Goal: Information Seeking & Learning: Check status

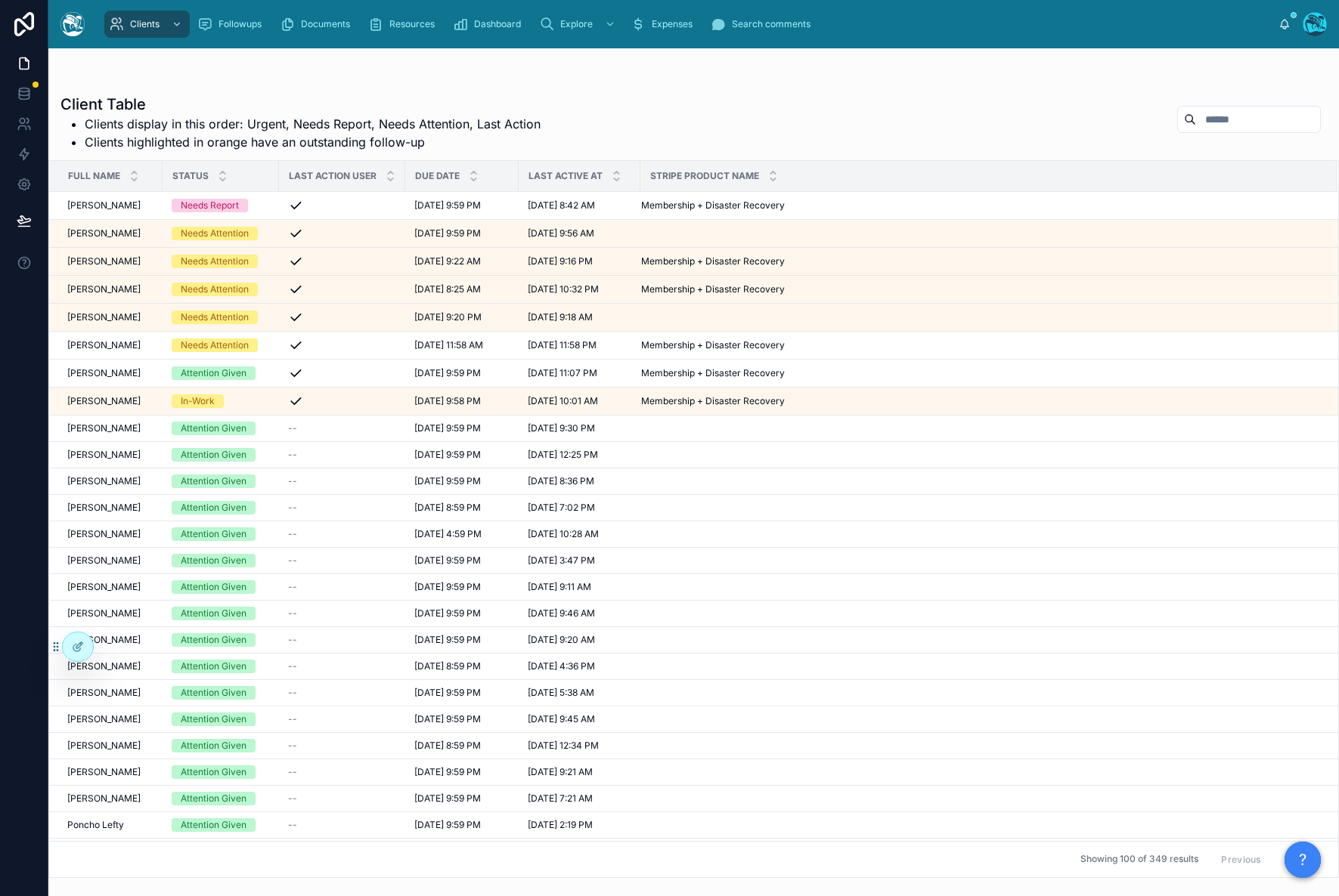
click at [1199, 119] on input "text" at bounding box center [1257, 119] width 124 height 21
type input "*******"
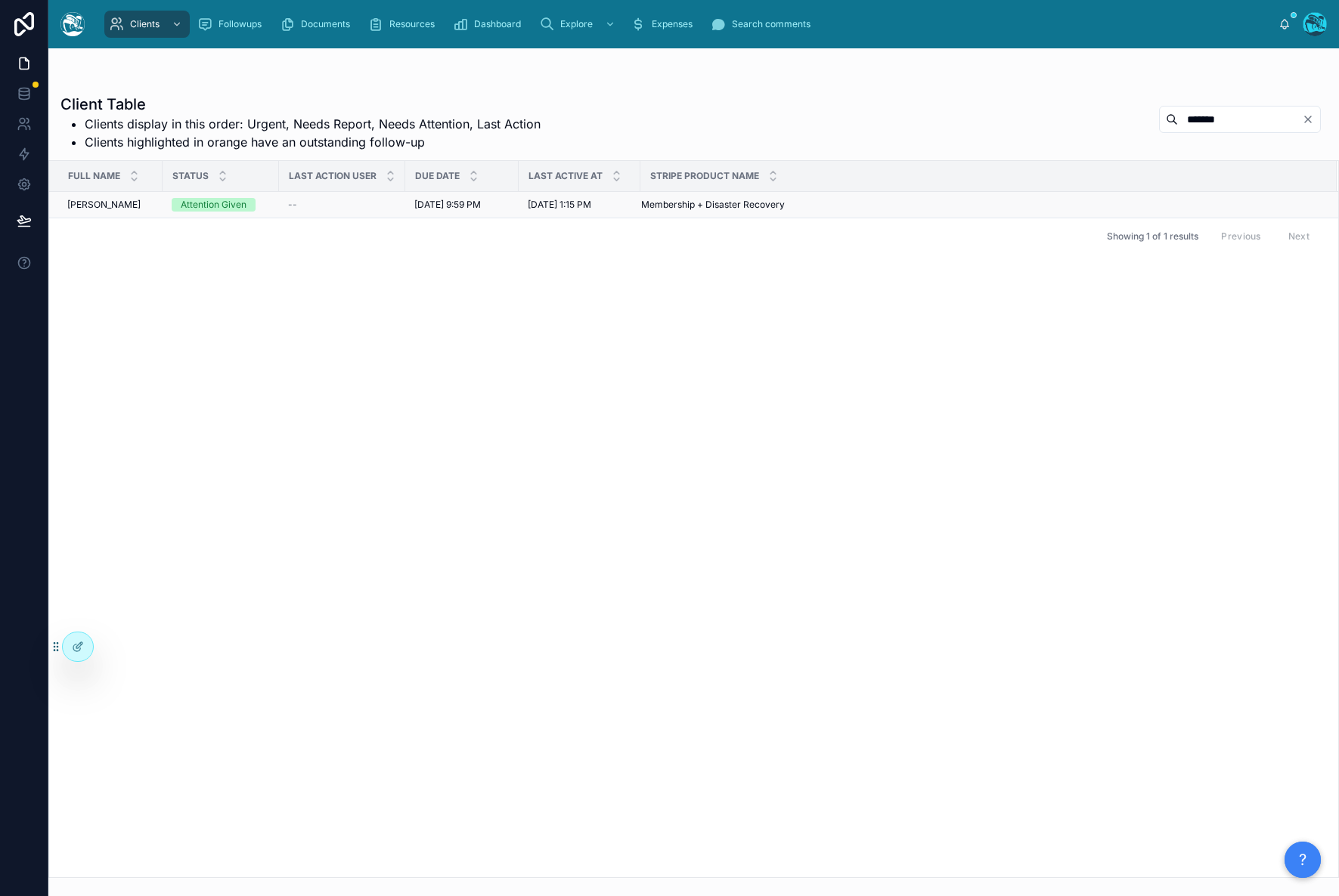
click at [266, 202] on div "Attention Given" at bounding box center [220, 204] width 98 height 14
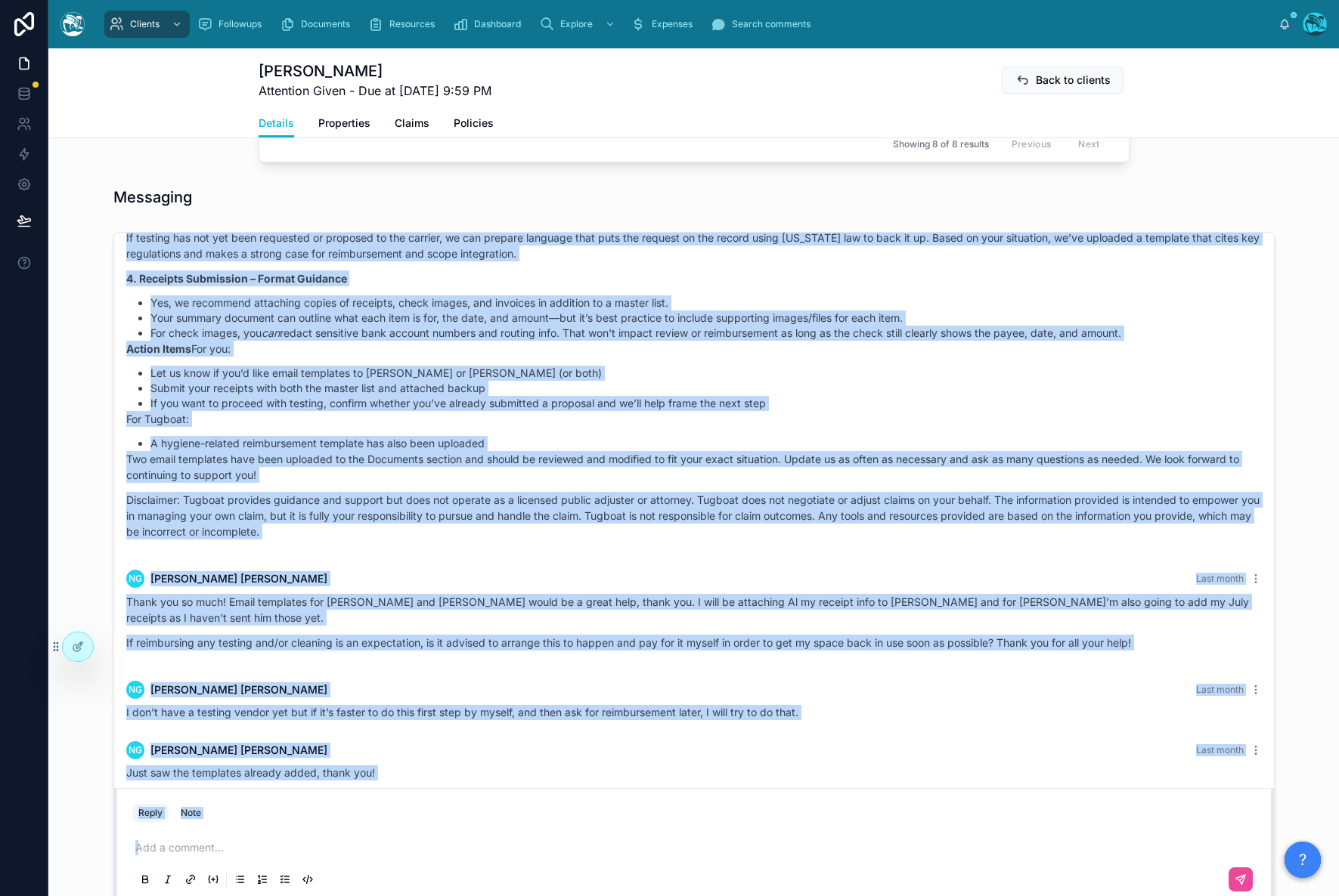
scroll to position [1251, 0]
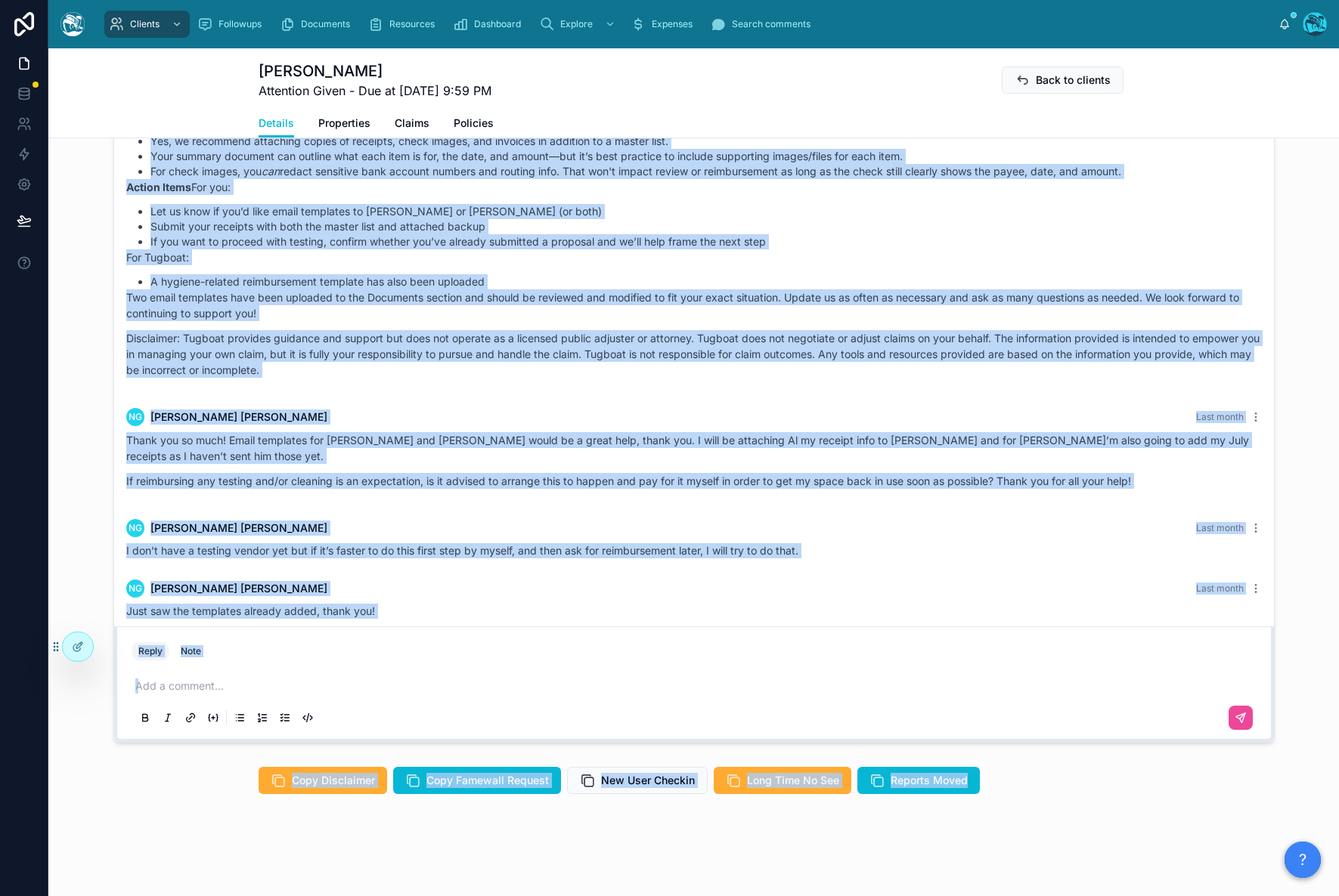
drag, startPoint x: 115, startPoint y: 277, endPoint x: 324, endPoint y: 973, distance: 726.7
click at [324, 896] on html "Clients Followups Documents Resources Dashboard Explore Expenses Search comment…" at bounding box center [669, 448] width 1339 height 896
copy div "Lorem IPSUMDO, sitamet co Adipisc. El'se doei tem incid ut. Lab etdo ma aliqu e…"
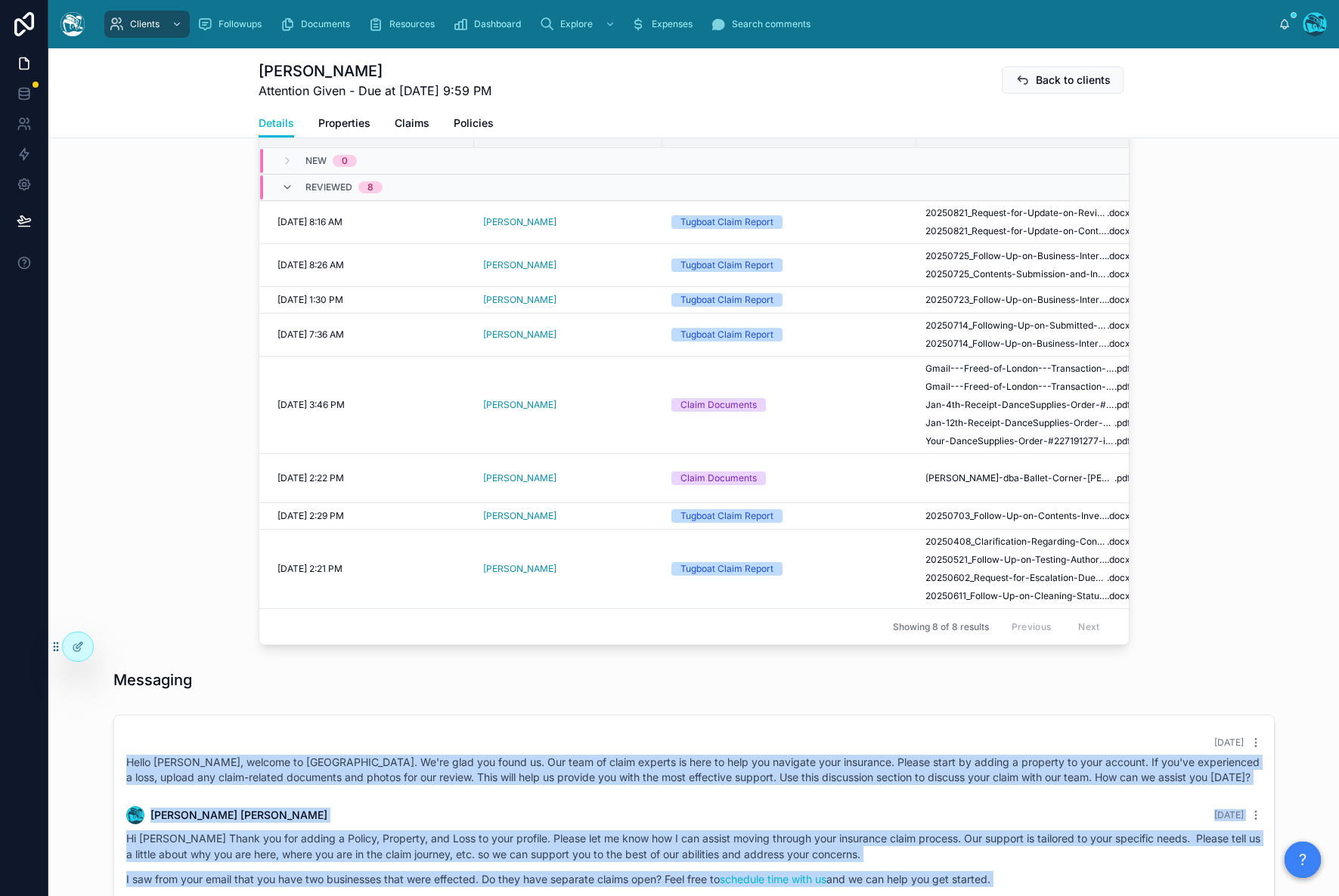
scroll to position [598, 0]
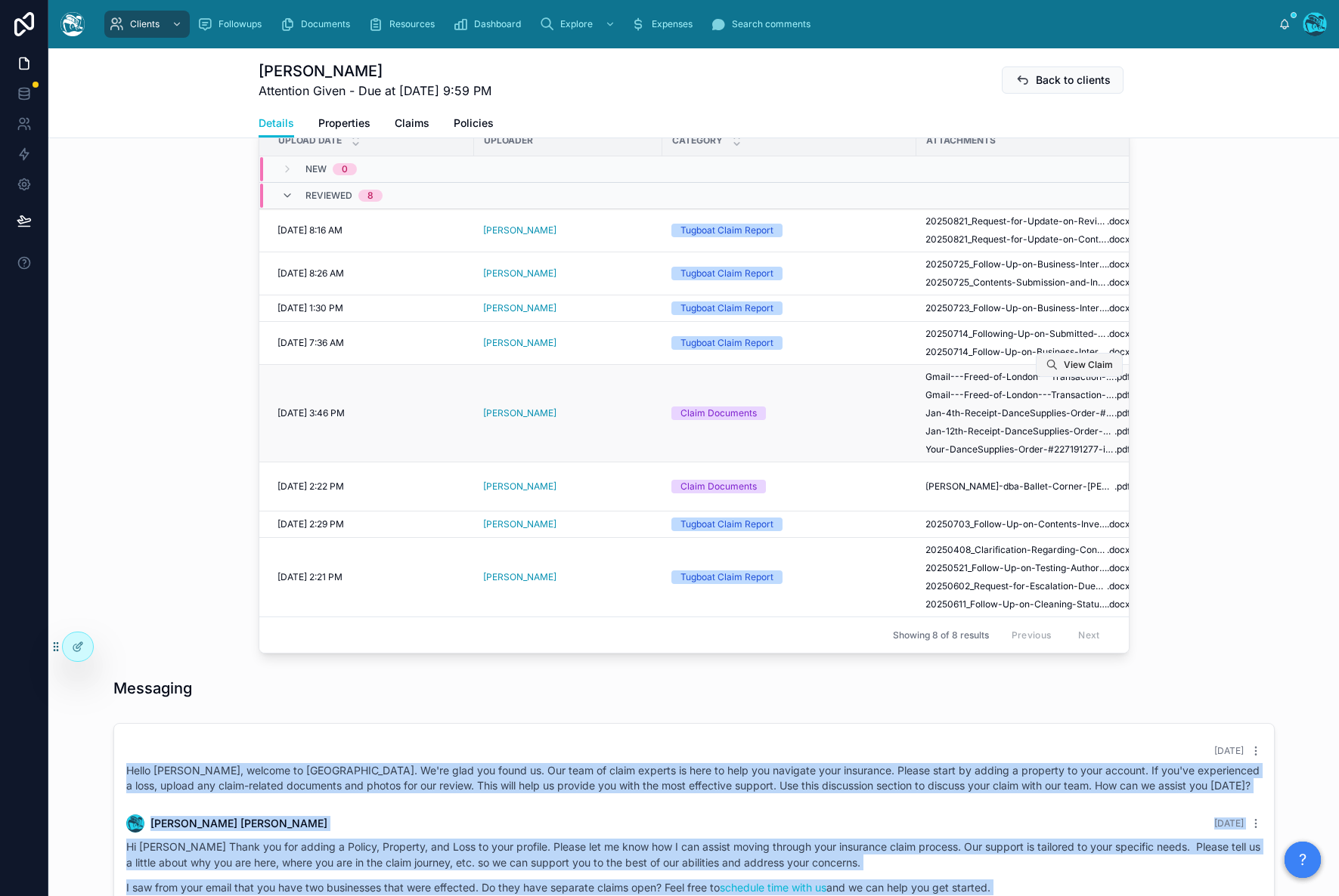
click at [1080, 366] on span "View Claim" at bounding box center [1089, 365] width 49 height 12
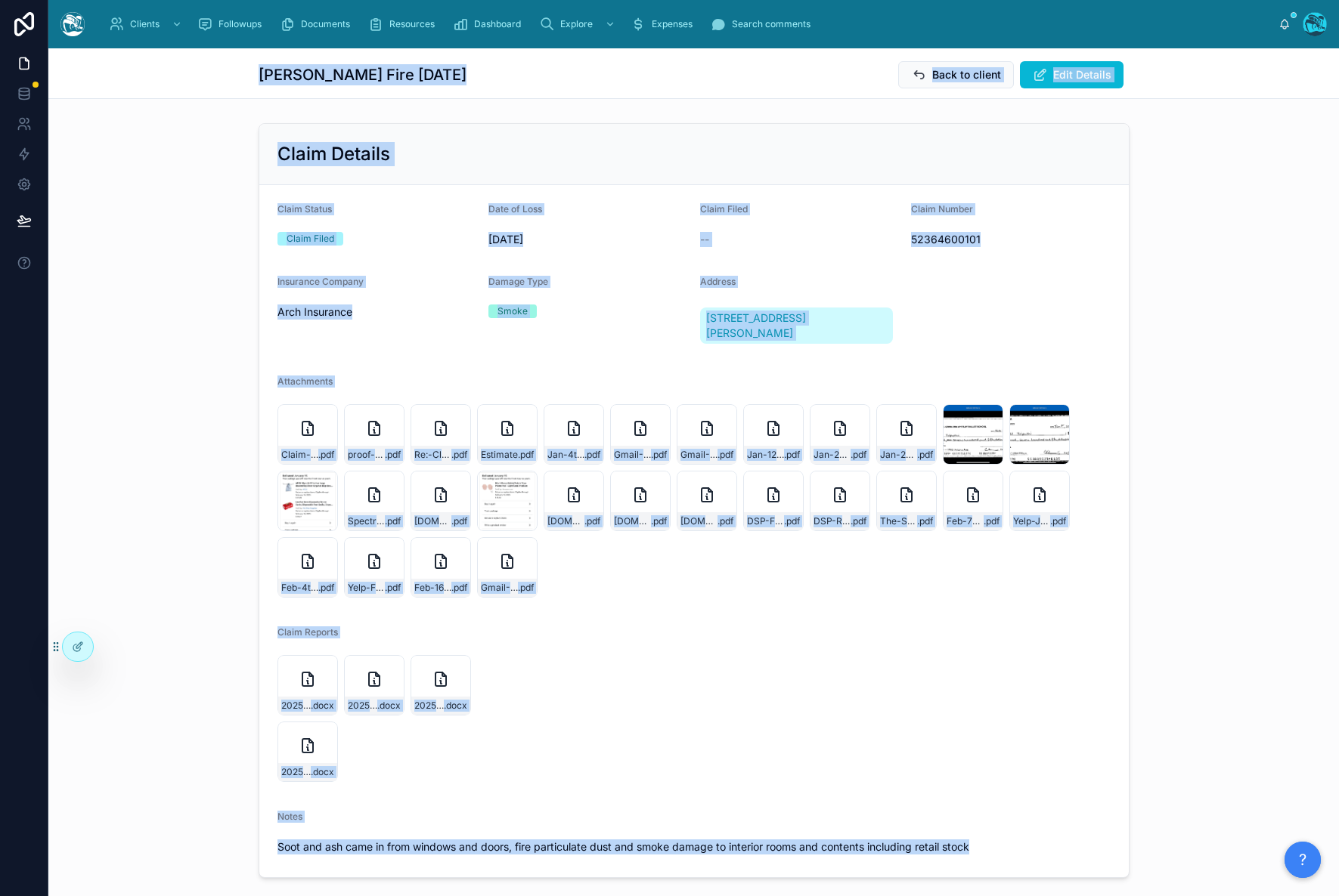
click at [211, 434] on div "Claim Details Claim Status Claim Filed Date of Loss [DATE] Claim Filed -- Claim…" at bounding box center [694, 500] width 1290 height 767
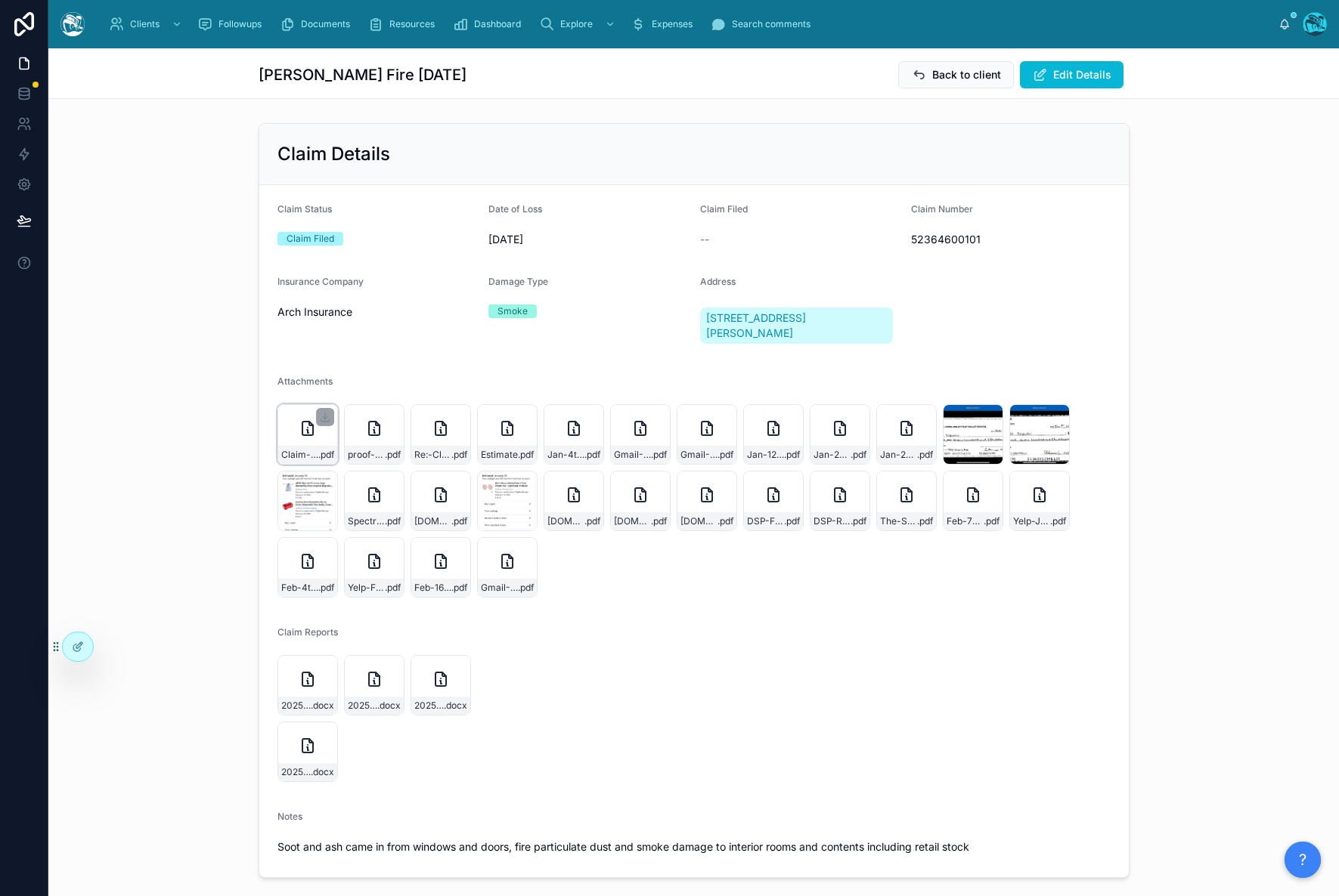
click at [311, 432] on icon at bounding box center [308, 429] width 18 height 18
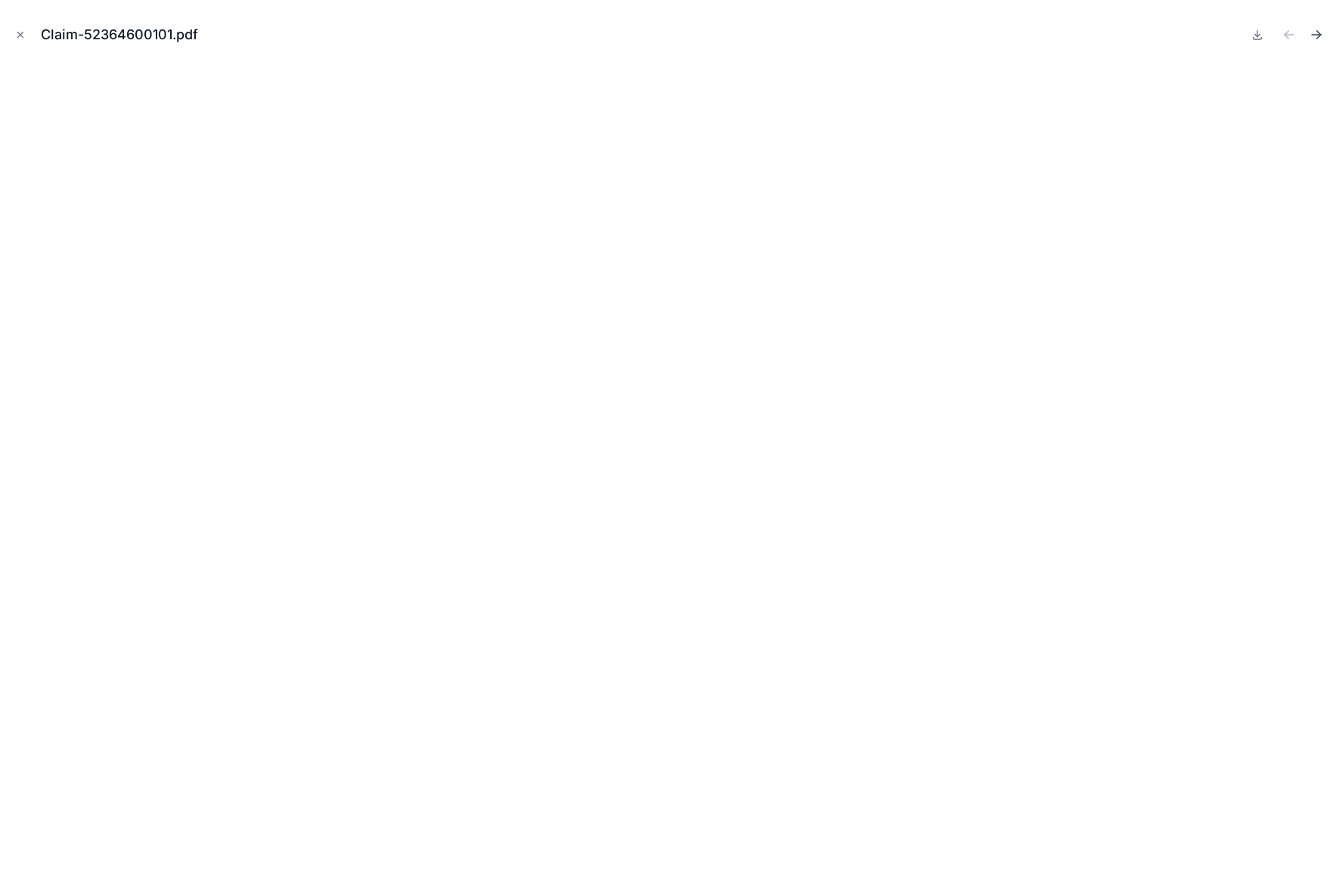
click at [1323, 31] on icon "Next file" at bounding box center [1316, 35] width 15 height 15
click at [1318, 28] on icon "Next file" at bounding box center [1316, 35] width 15 height 15
click at [1317, 35] on icon "Next file" at bounding box center [1316, 35] width 9 height 0
click at [1253, 33] on icon at bounding box center [1257, 34] width 12 height 12
click at [1320, 32] on icon "Next file" at bounding box center [1316, 35] width 15 height 15
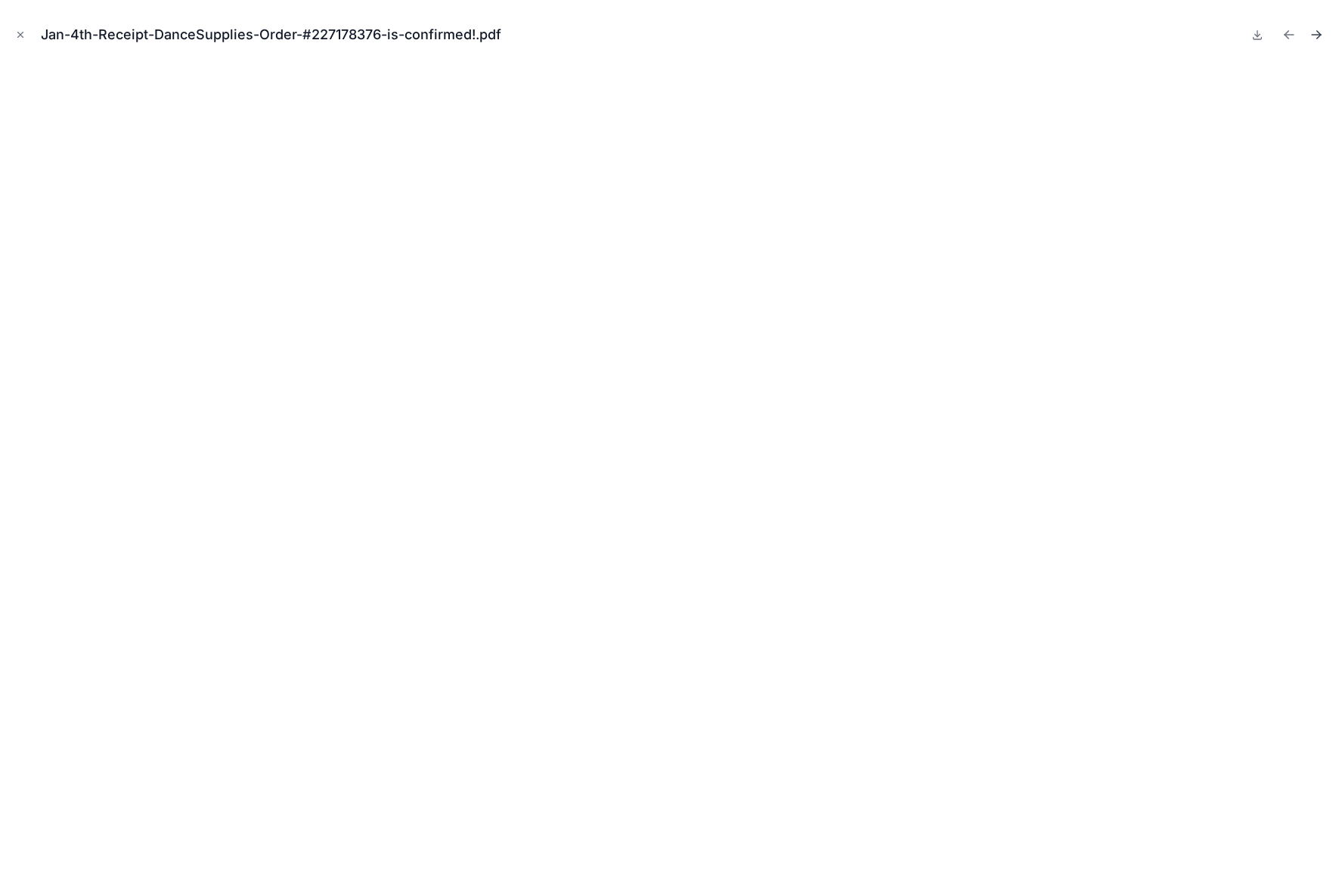
click at [1309, 30] on icon "Next file" at bounding box center [1316, 35] width 15 height 15
click at [1301, 30] on div at bounding box center [1288, 34] width 79 height 21
click at [1312, 30] on icon "Next file" at bounding box center [1316, 35] width 15 height 15
click at [1315, 37] on icon "Next file" at bounding box center [1316, 35] width 15 height 15
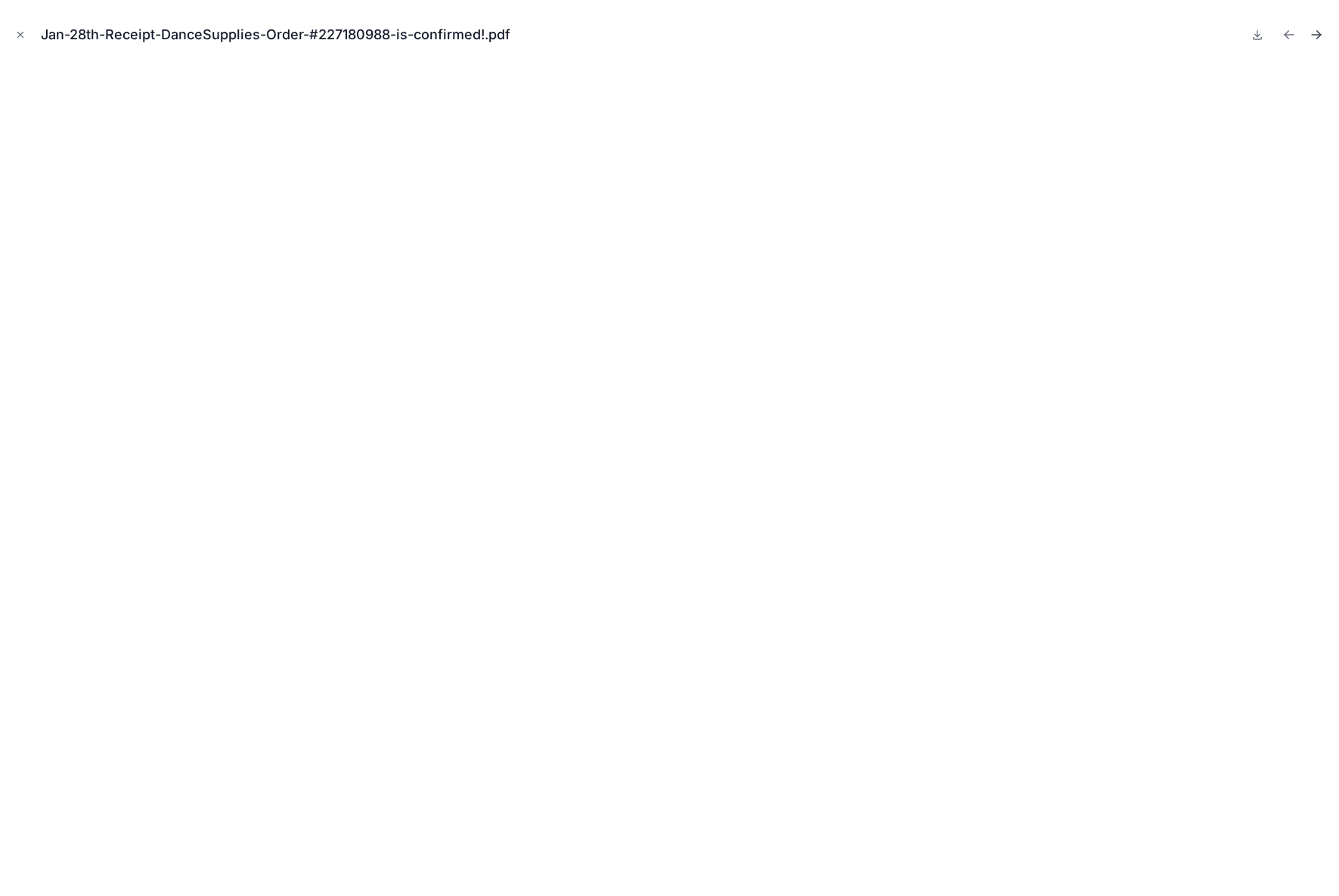
click at [1311, 37] on icon "Next file" at bounding box center [1316, 35] width 15 height 15
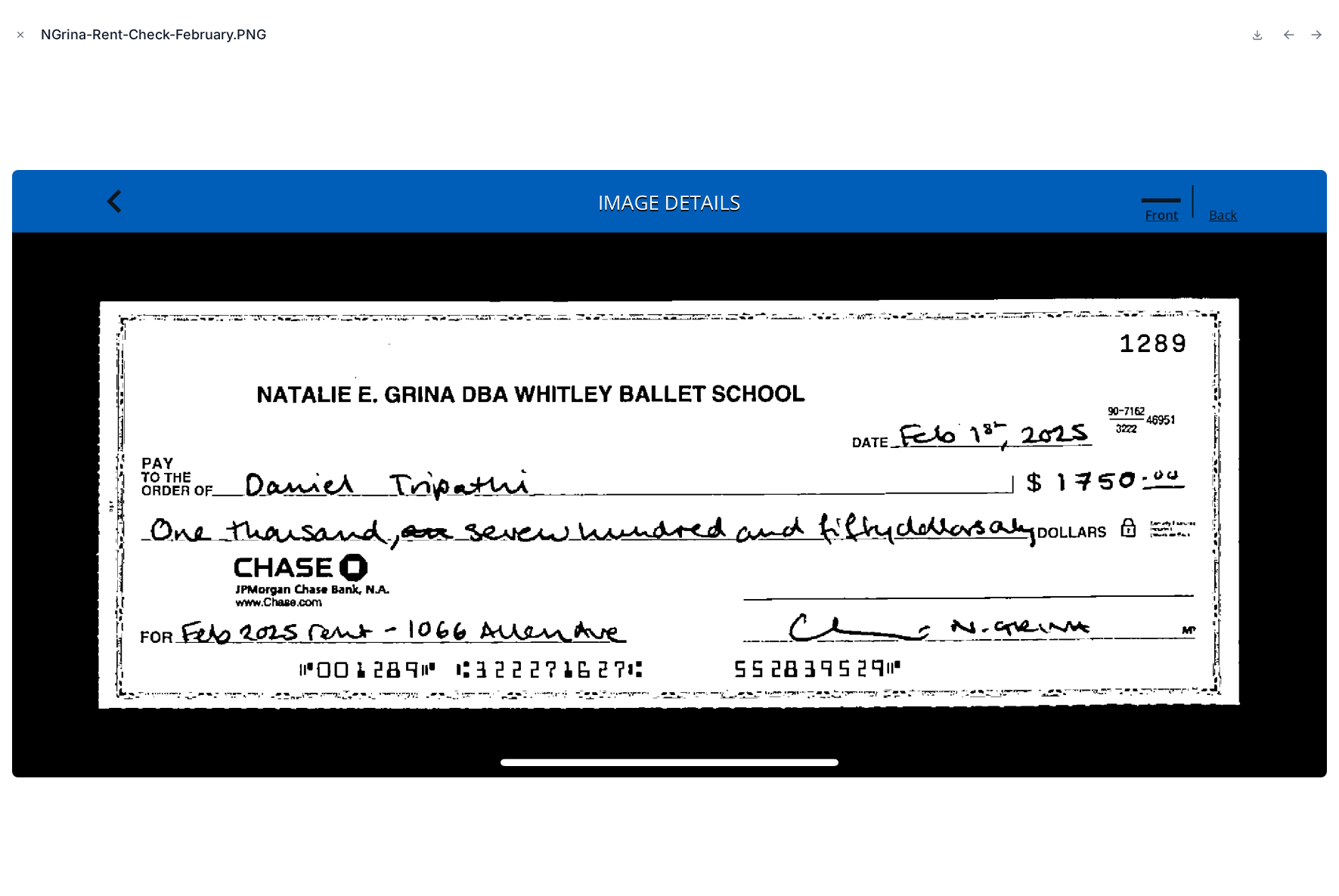
click at [1311, 37] on icon "Next file" at bounding box center [1316, 35] width 15 height 15
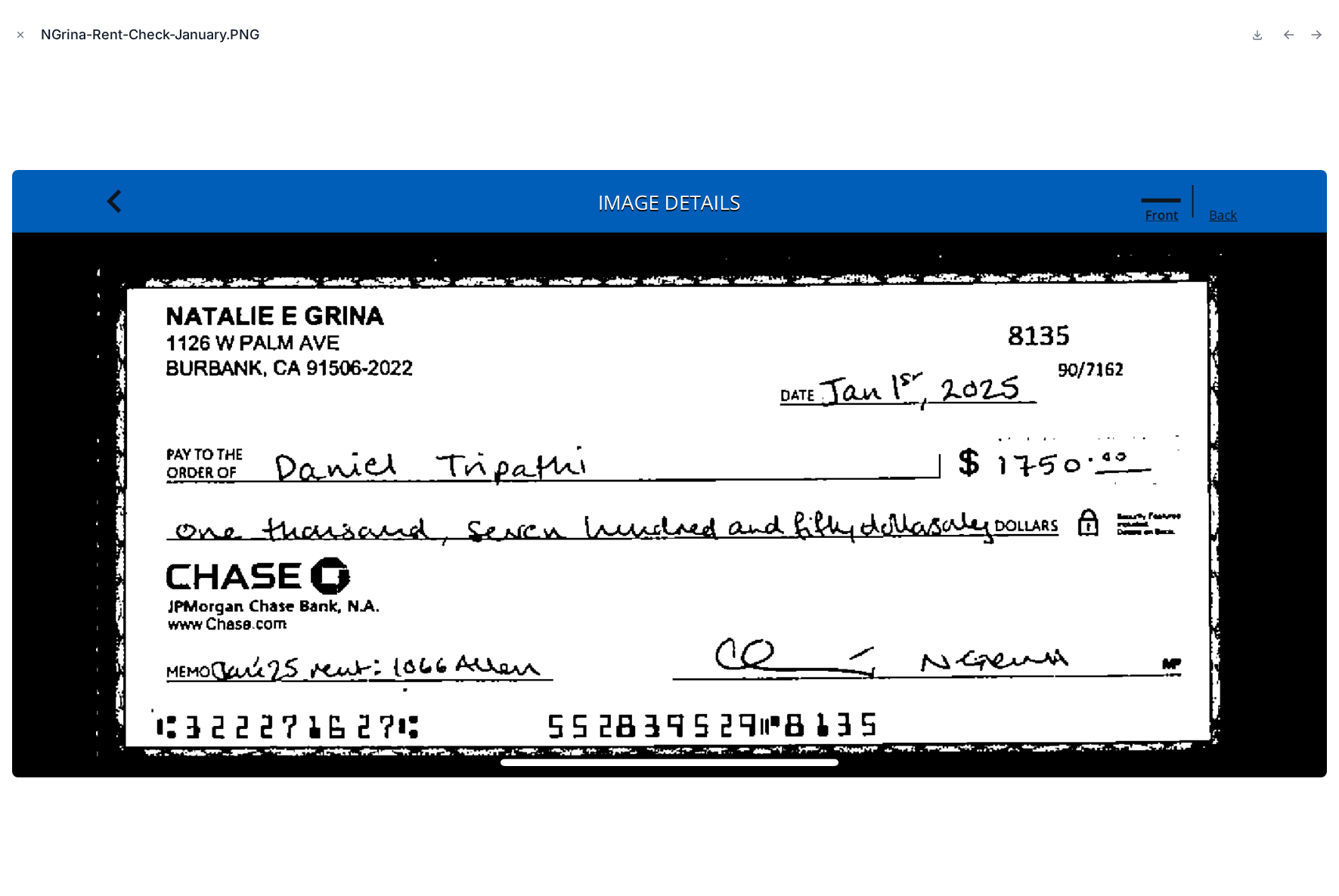
click at [1311, 37] on icon "Next file" at bounding box center [1316, 35] width 15 height 15
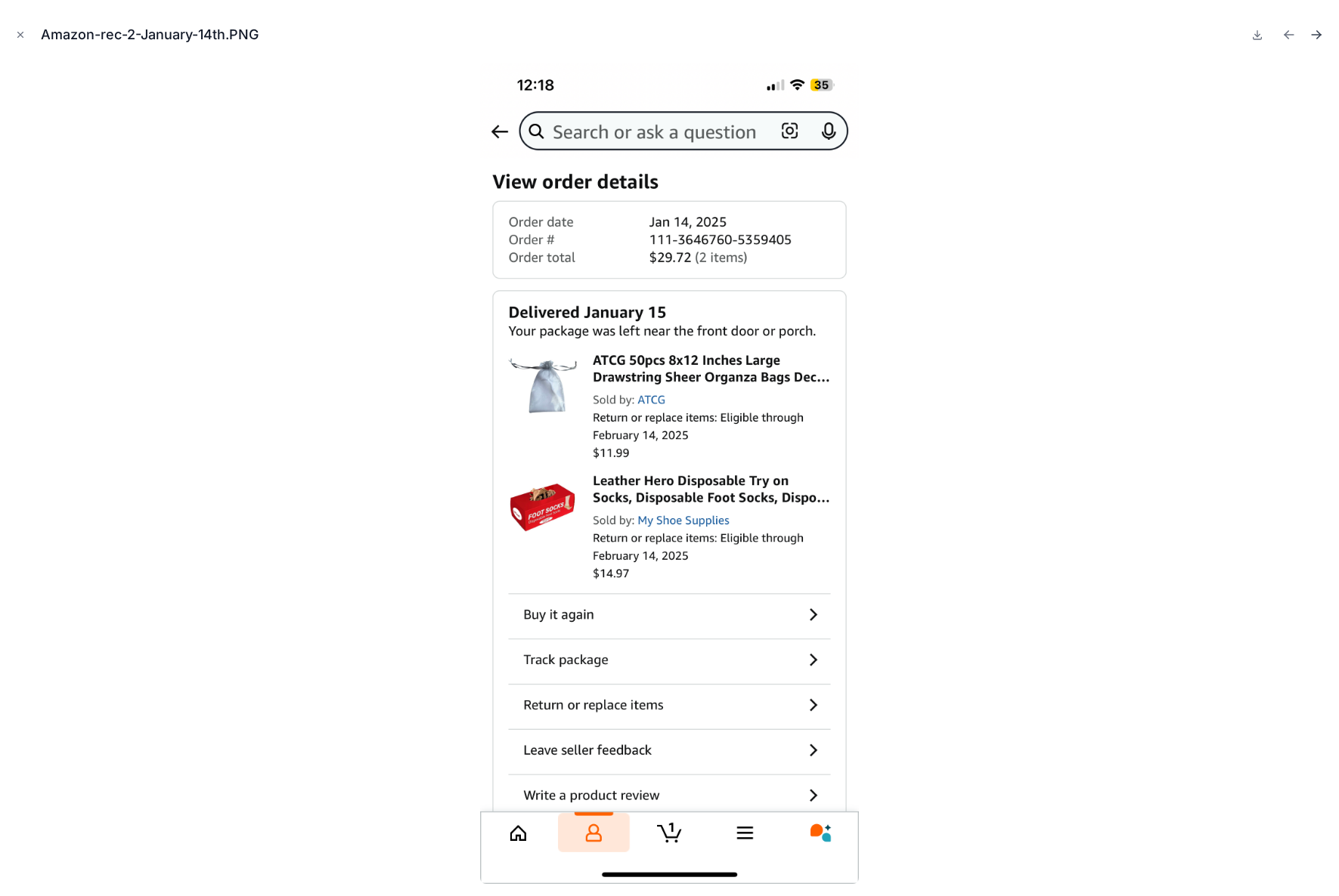
click at [1311, 37] on icon "Next file" at bounding box center [1316, 35] width 15 height 15
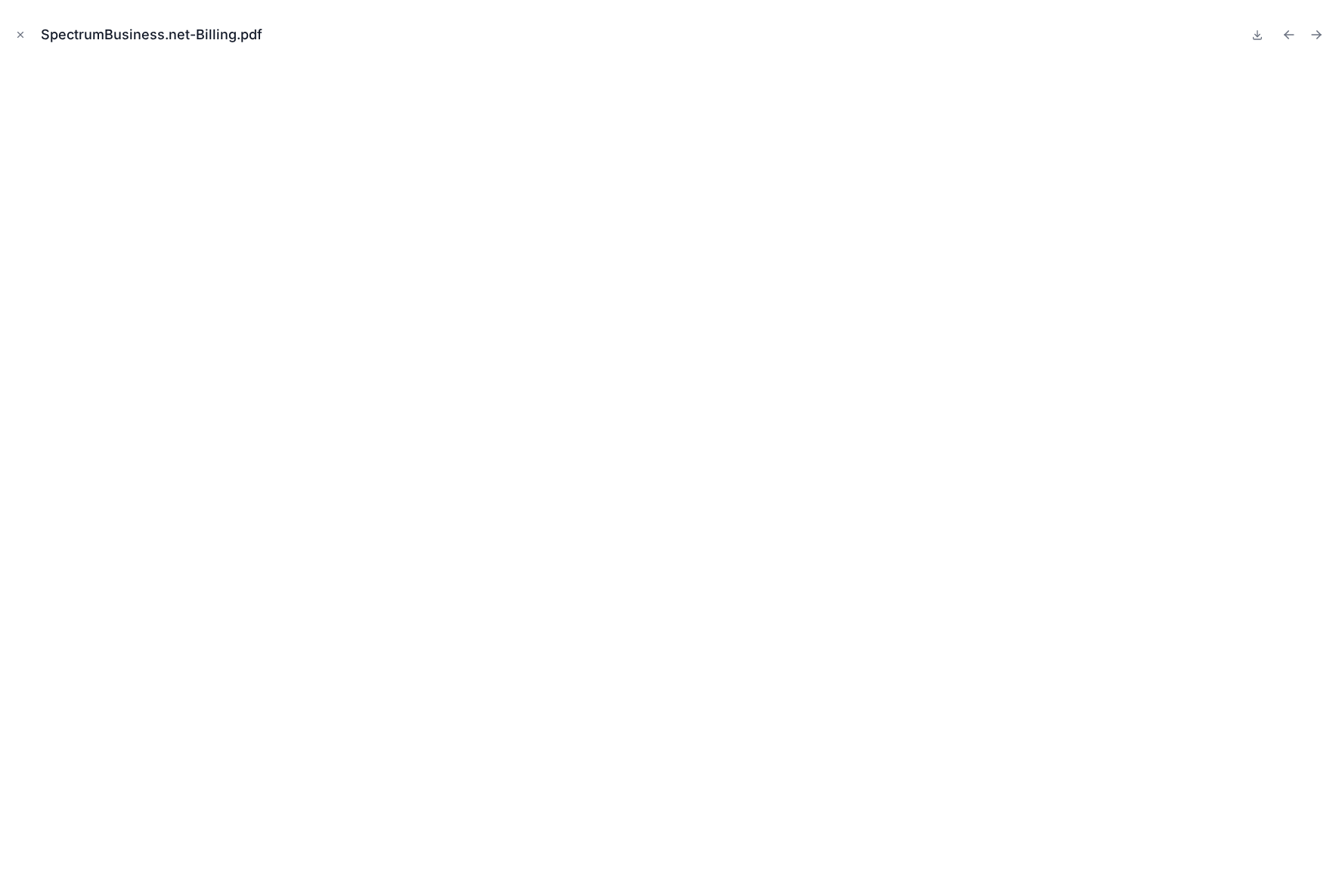
click at [1311, 37] on icon "Next file" at bounding box center [1316, 35] width 15 height 15
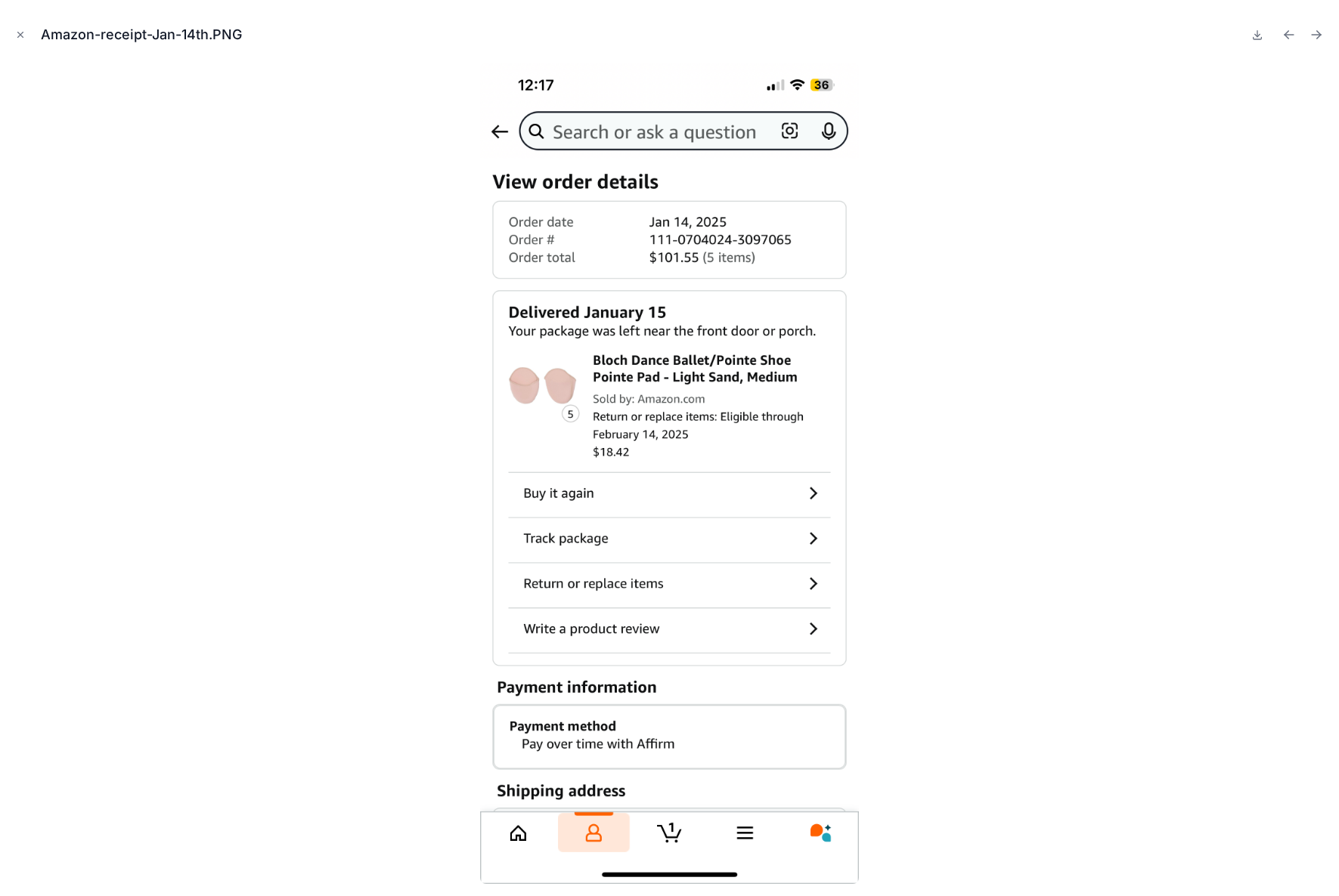
click at [1311, 37] on icon "Next file" at bounding box center [1316, 35] width 15 height 15
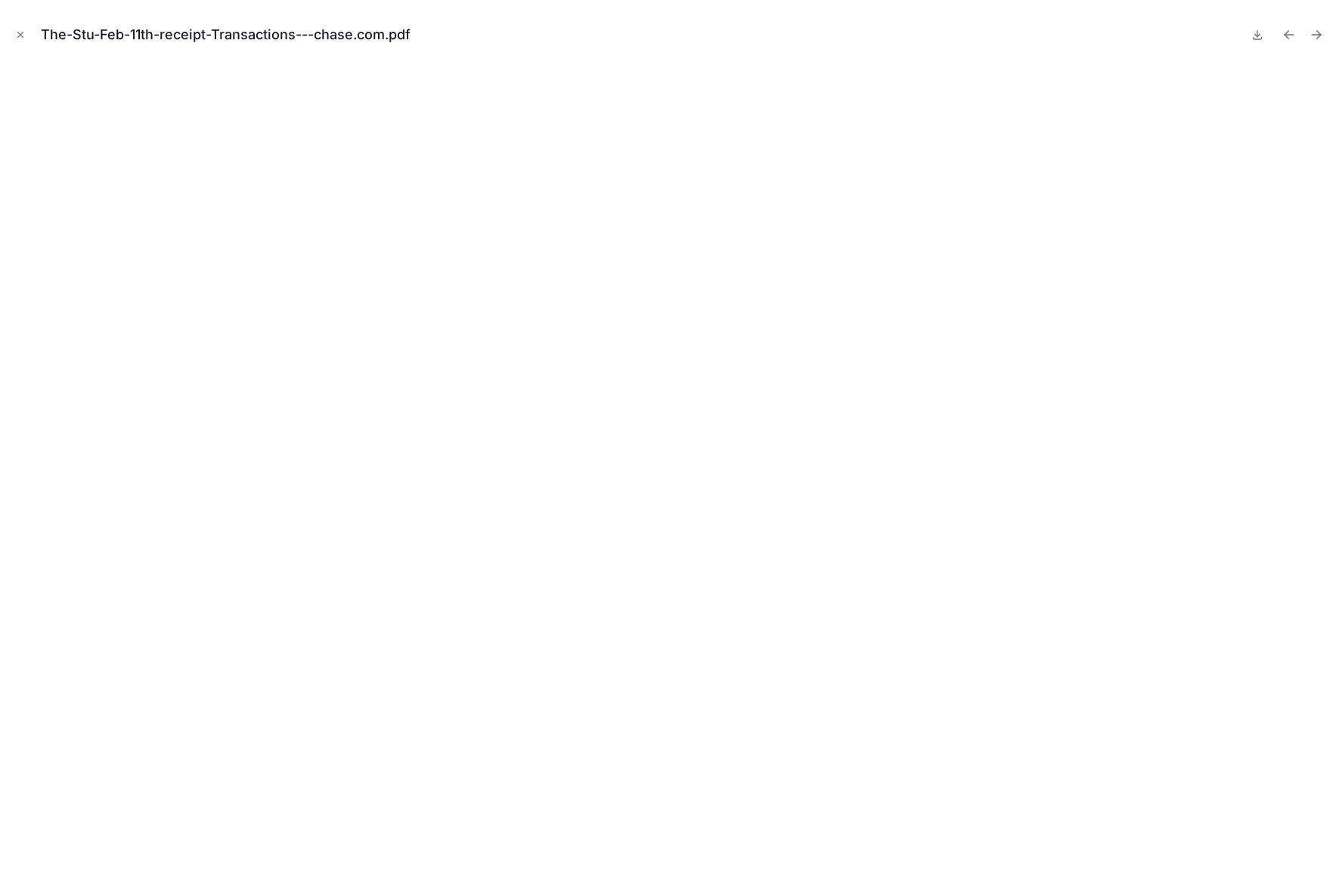
click at [1311, 37] on icon "Next file" at bounding box center [1316, 35] width 15 height 15
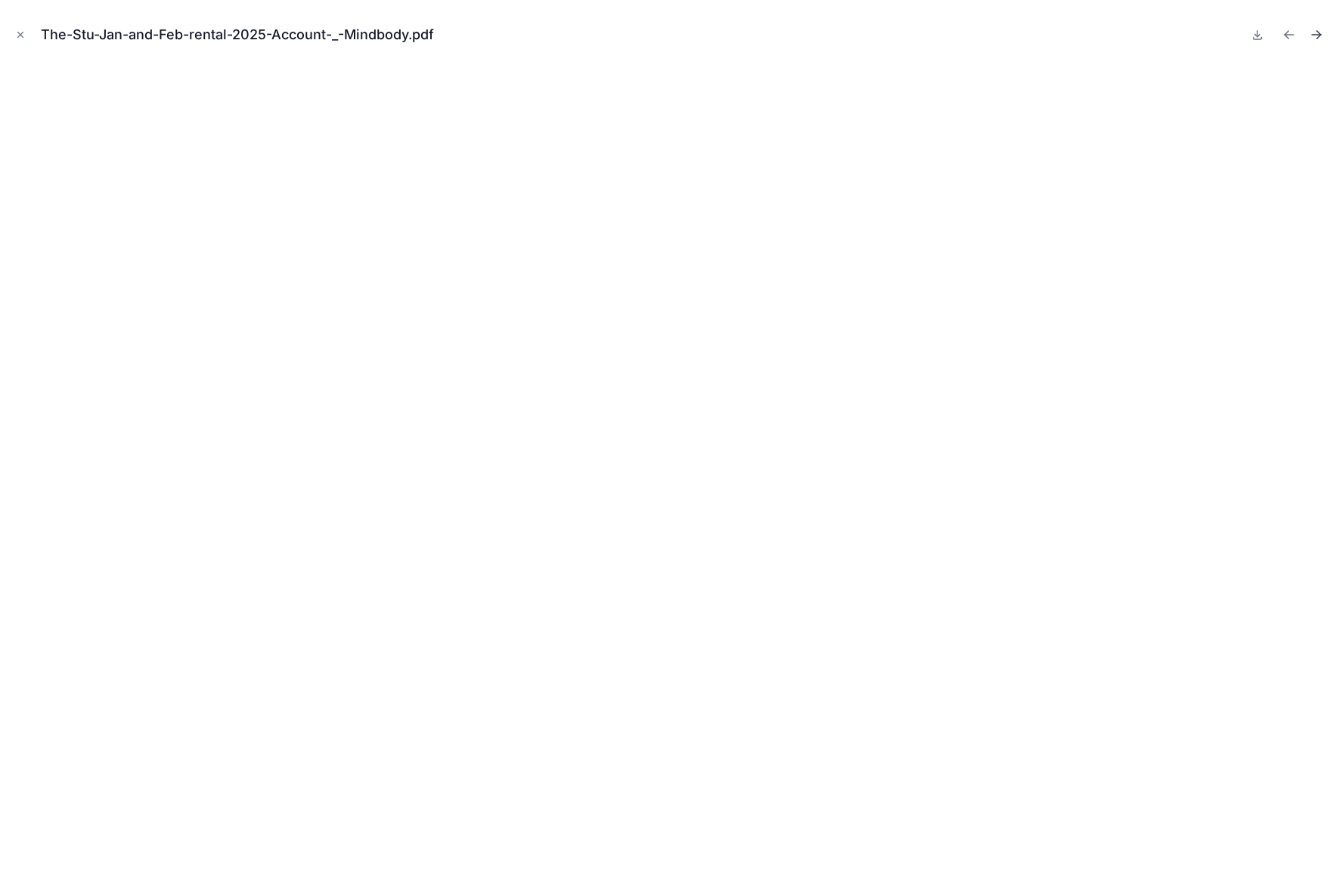
click at [1311, 37] on icon "Next file" at bounding box center [1316, 35] width 15 height 15
click at [1311, 38] on icon "Next file" at bounding box center [1316, 35] width 15 height 15
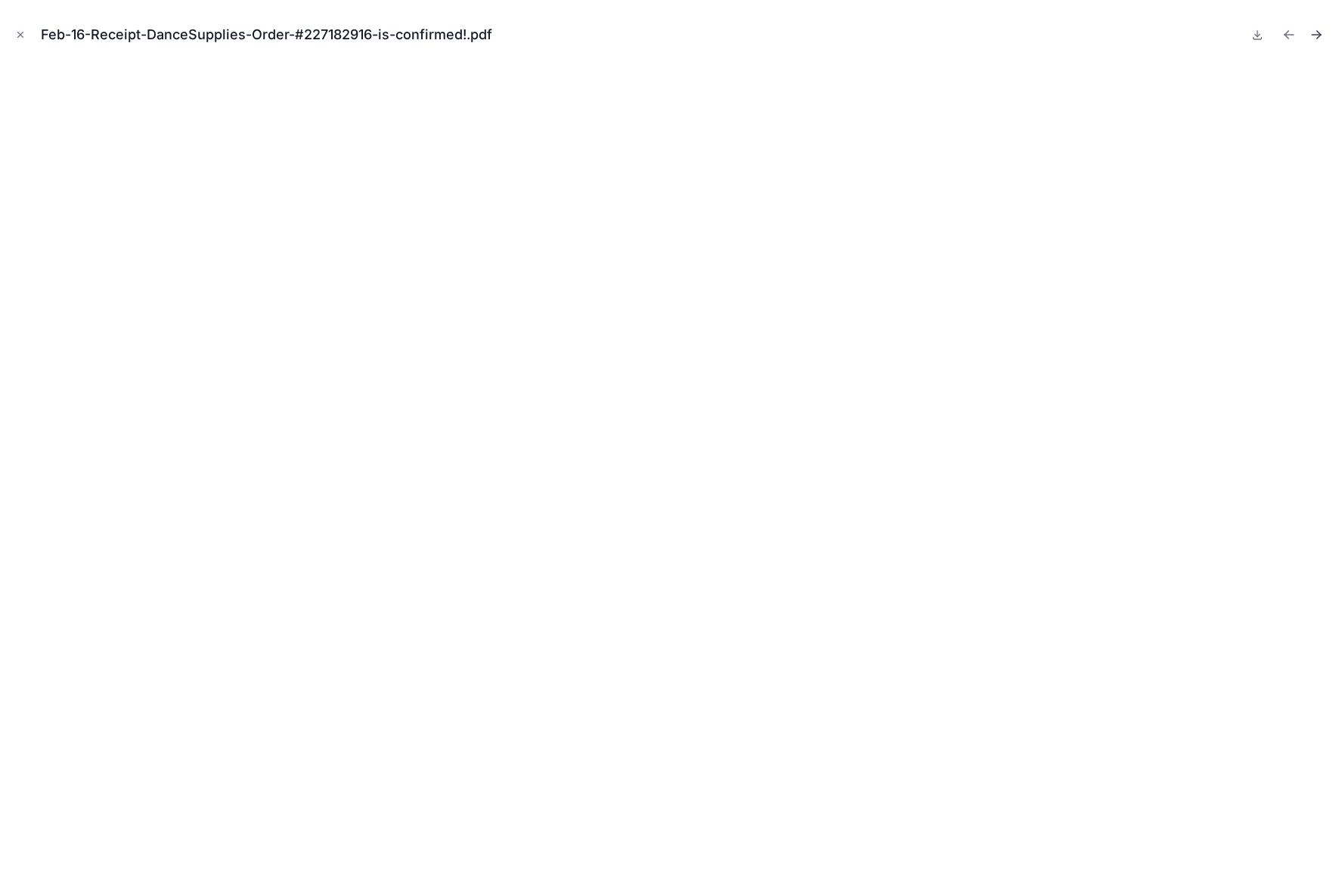
click at [1312, 38] on icon "Next file" at bounding box center [1316, 35] width 15 height 15
click at [24, 29] on icon "Close modal" at bounding box center [20, 35] width 11 height 11
